Goal: Task Accomplishment & Management: Manage account settings

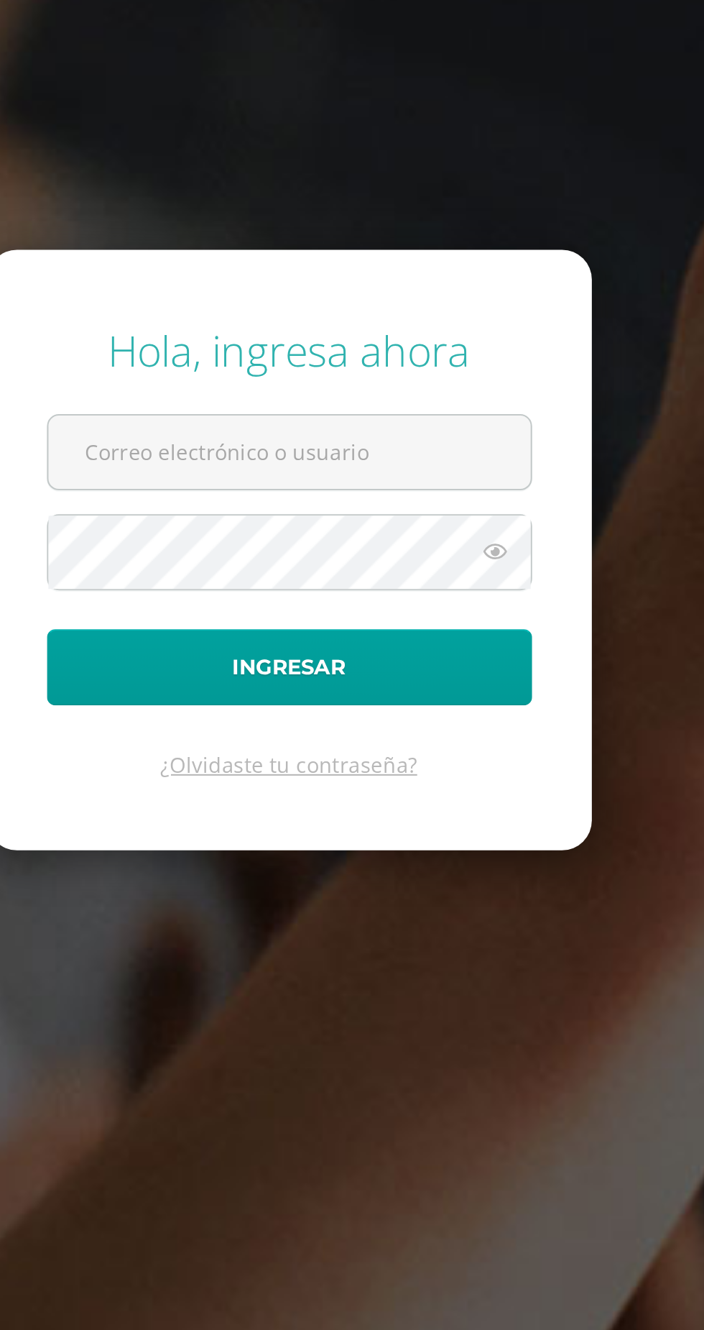
scroll to position [15, 0]
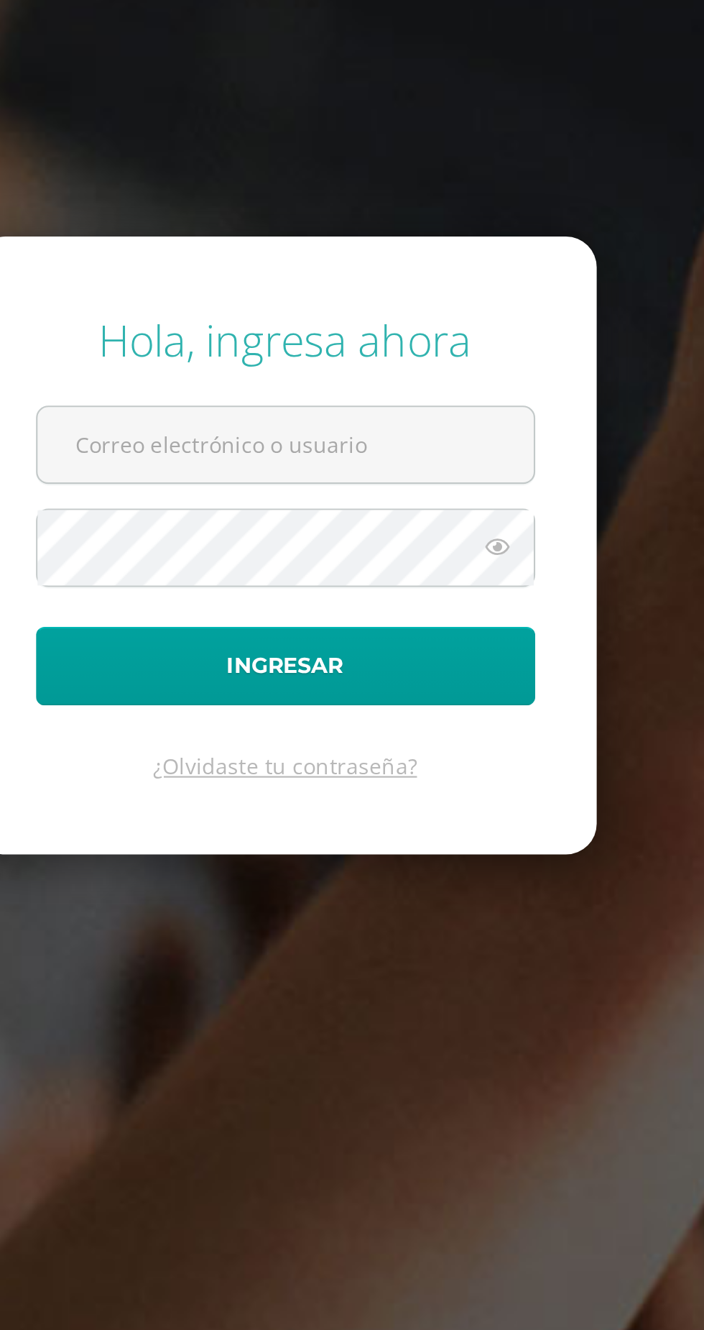
click at [349, 618] on input "text" at bounding box center [352, 600] width 232 height 35
type input "[EMAIL_ADDRESS][DOMAIN_NAME]"
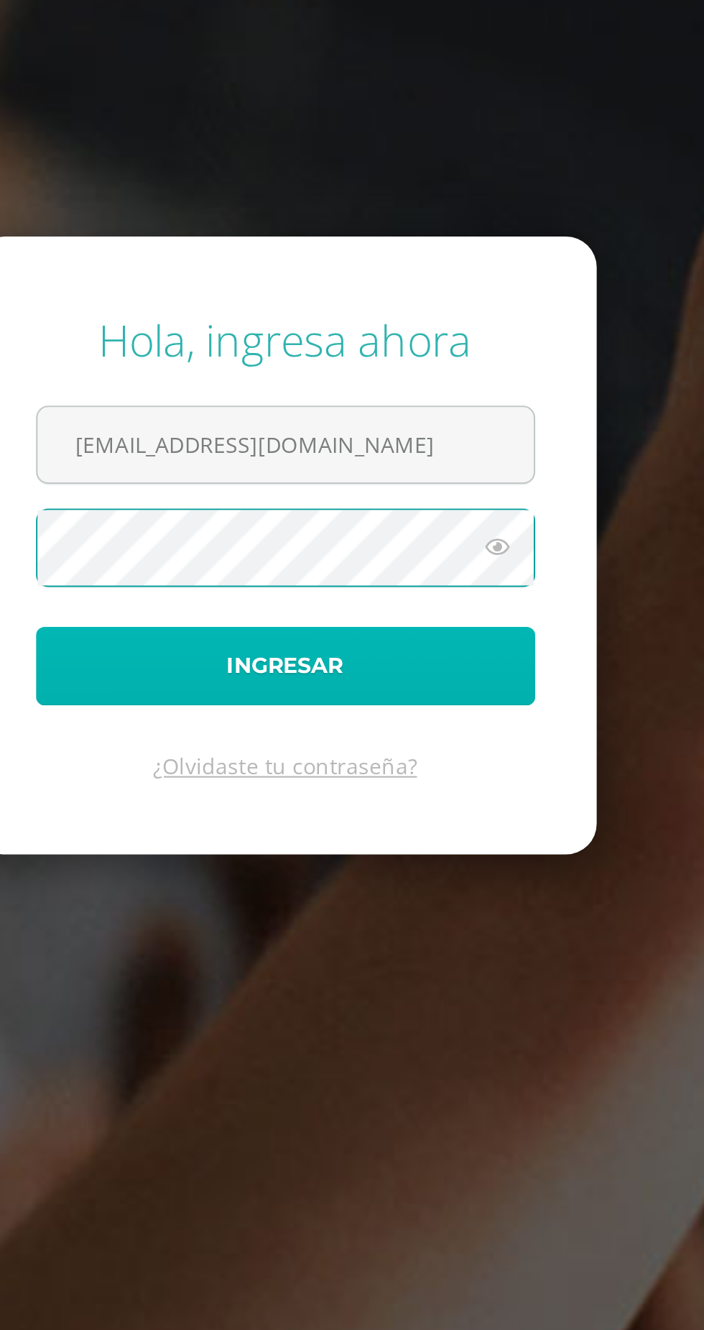
click at [425, 722] on button "Ingresar" at bounding box center [353, 704] width 234 height 37
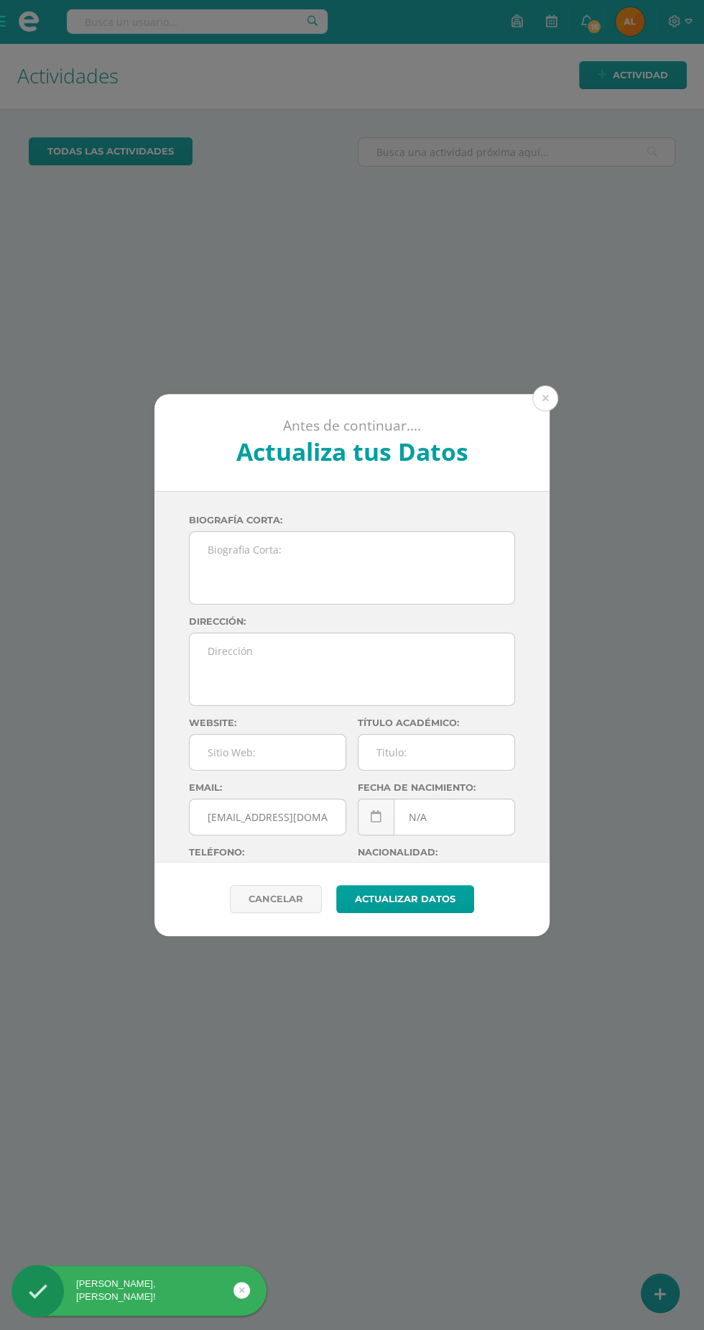
click at [545, 398] on button at bounding box center [546, 398] width 26 height 26
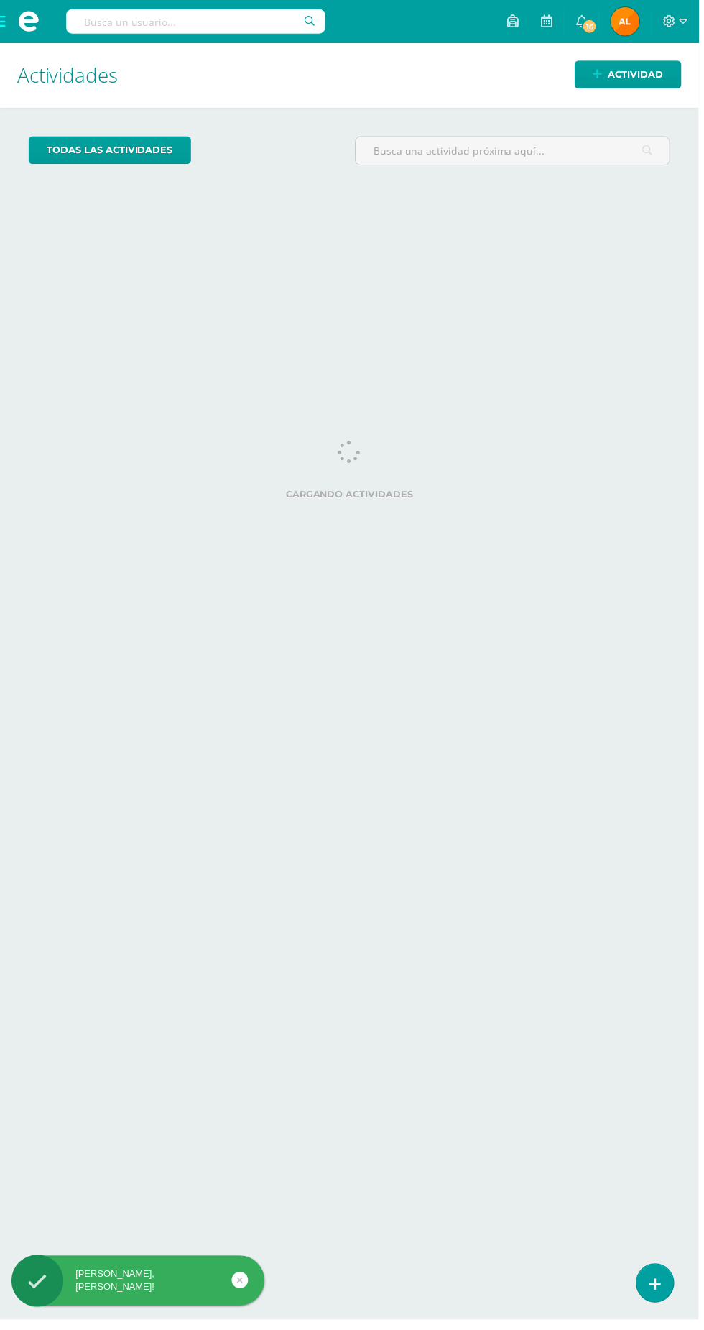
click at [19, 19] on span at bounding box center [29, 22] width 22 height 22
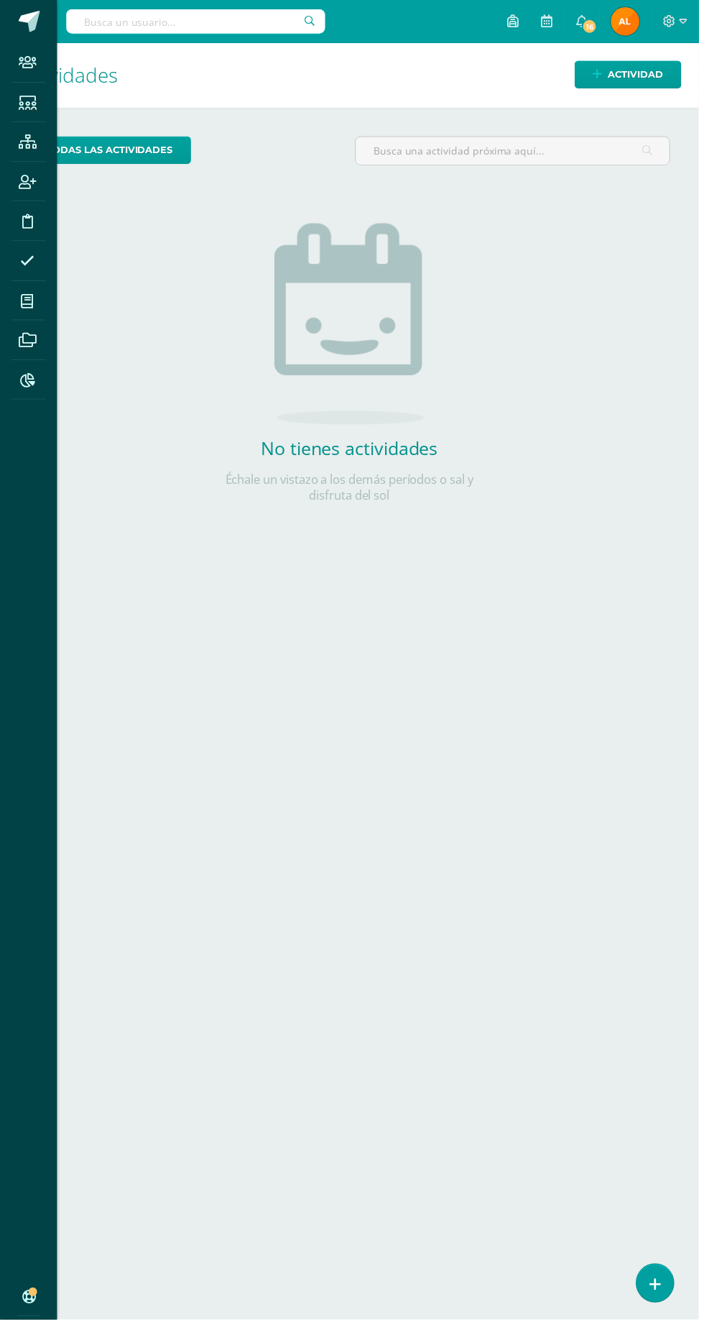
click at [694, 21] on div "Staff Estudiantes Estructura Inscripción Disciplina Asistencia Mis cursos Archi…" at bounding box center [352, 665] width 704 height 1330
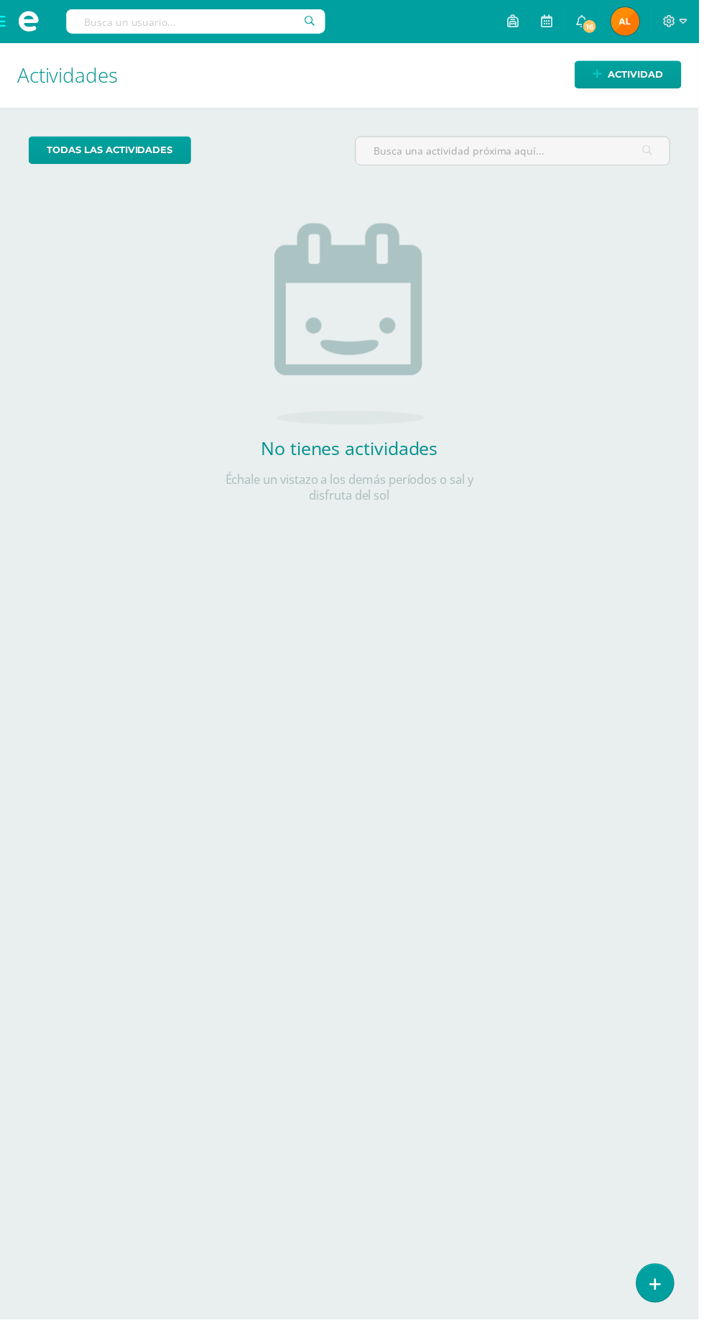
click at [693, 21] on icon at bounding box center [689, 21] width 8 height 13
click at [617, 151] on input "text" at bounding box center [517, 152] width 316 height 28
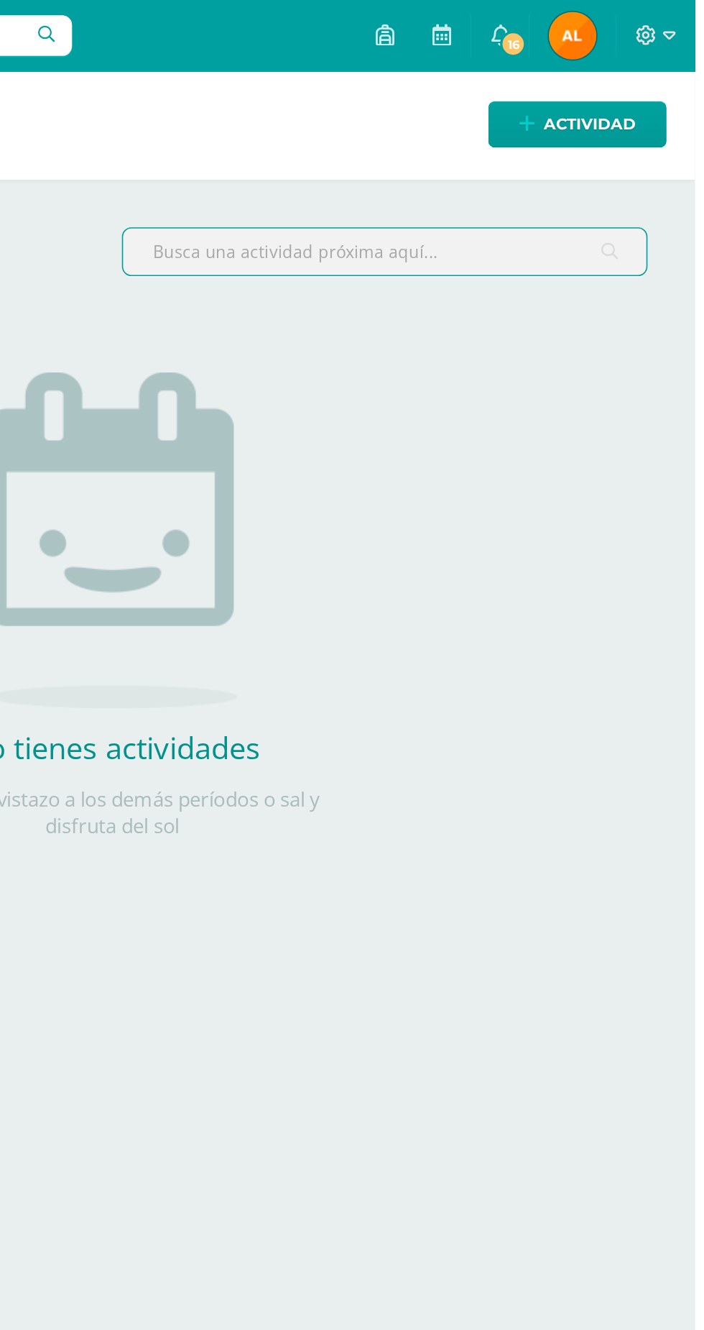
click at [693, 22] on icon at bounding box center [689, 21] width 8 height 5
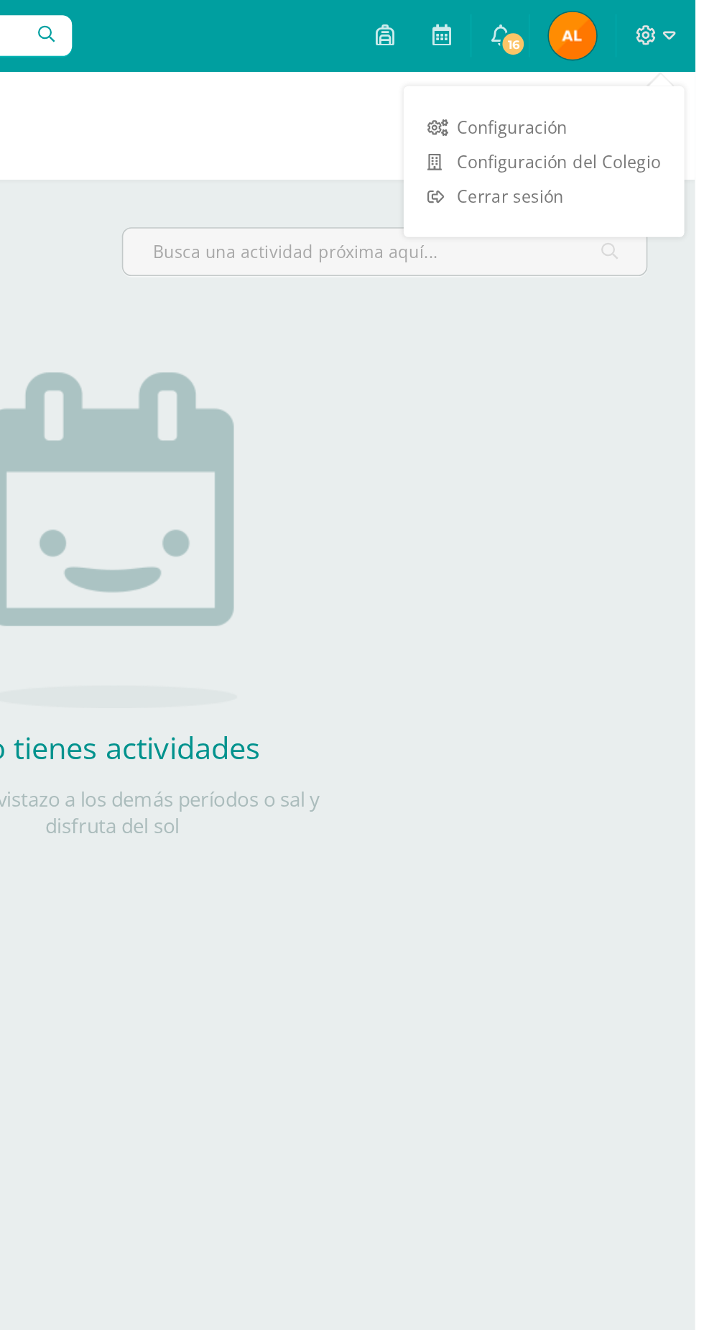
click at [612, 119] on span "Cerrar sesión" at bounding box center [593, 118] width 65 height 14
